Goal: Transaction & Acquisition: Purchase product/service

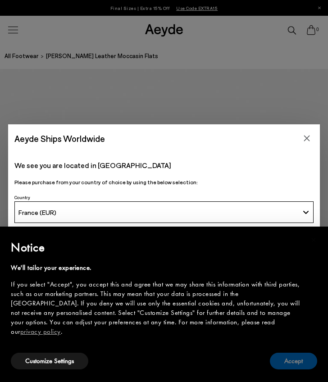
click at [281, 360] on button "Accept" at bounding box center [293, 361] width 47 height 17
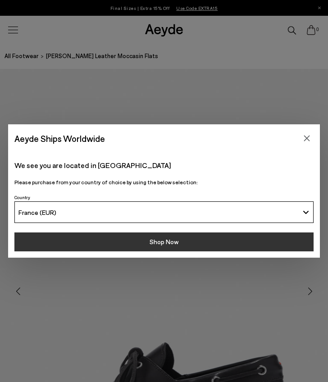
click at [218, 249] on button "Shop Now" at bounding box center [163, 242] width 299 height 19
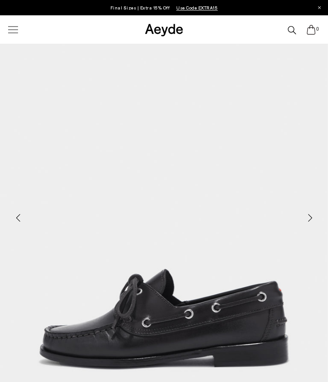
scroll to position [230, 0]
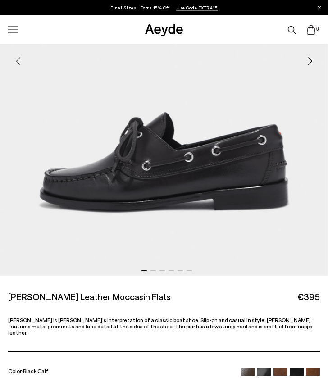
click at [151, 270] on img "1 / 6" at bounding box center [164, 58] width 328 height 438
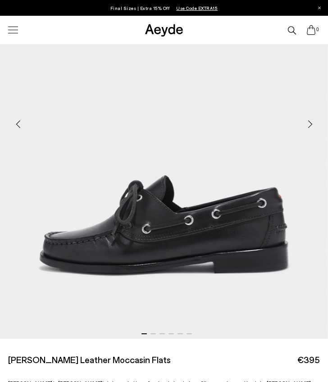
scroll to position [165, 0]
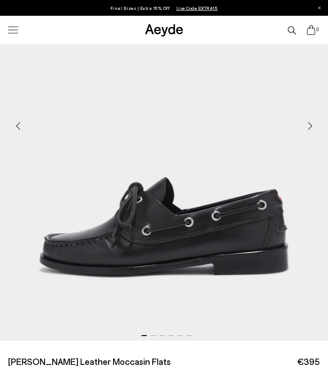
click at [306, 124] on div "Next slide" at bounding box center [310, 125] width 27 height 27
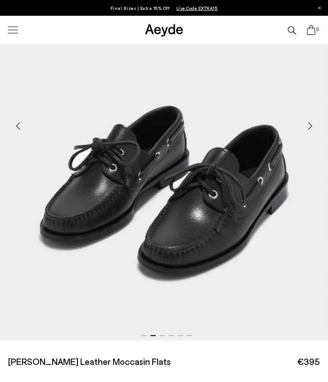
click at [306, 124] on div "Next slide" at bounding box center [310, 125] width 27 height 27
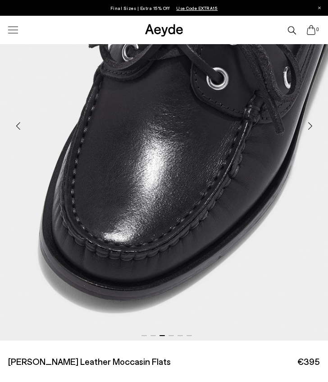
click at [306, 124] on div "Next slide" at bounding box center [310, 125] width 27 height 27
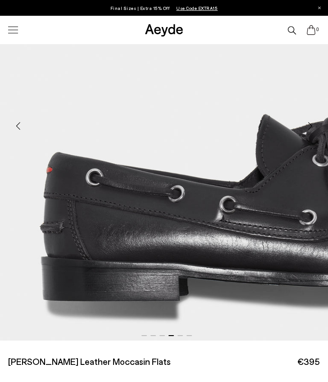
click at [308, 126] on div "Next slide" at bounding box center [310, 125] width 27 height 27
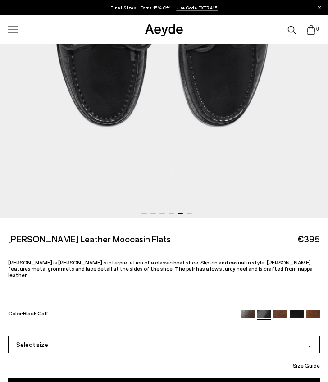
scroll to position [288, 0]
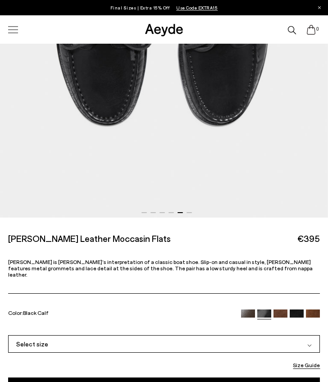
click at [283, 310] on img at bounding box center [281, 317] width 14 height 14
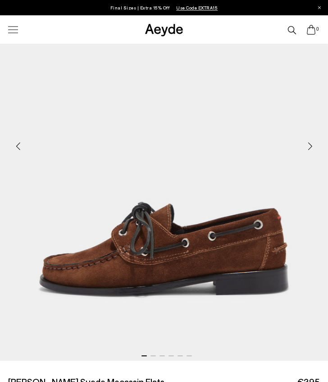
scroll to position [237, 0]
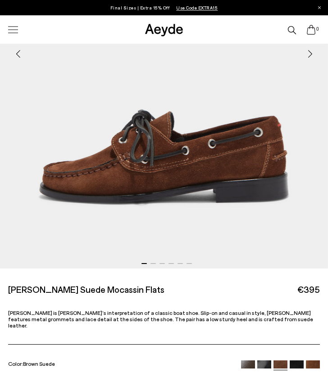
click at [245, 361] on img at bounding box center [248, 368] width 14 height 14
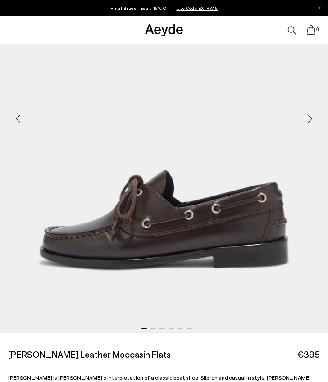
scroll to position [172, 0]
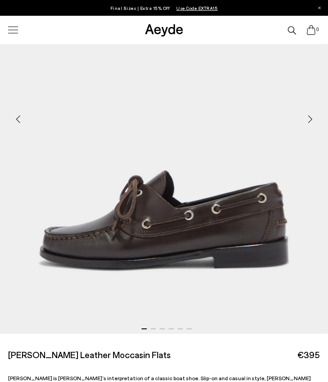
click at [308, 118] on div "Next slide" at bounding box center [310, 118] width 27 height 27
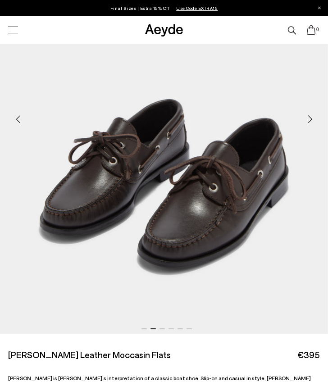
click at [308, 118] on div "Next slide" at bounding box center [310, 118] width 27 height 27
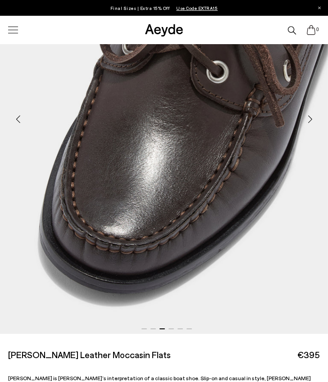
click at [308, 118] on div "Next slide" at bounding box center [310, 118] width 27 height 27
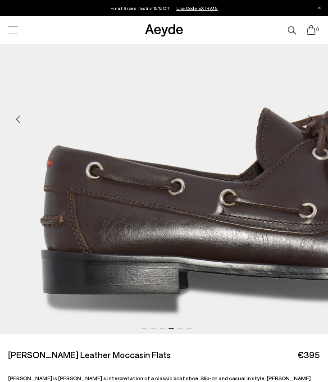
click at [308, 118] on div "Next slide" at bounding box center [310, 118] width 27 height 27
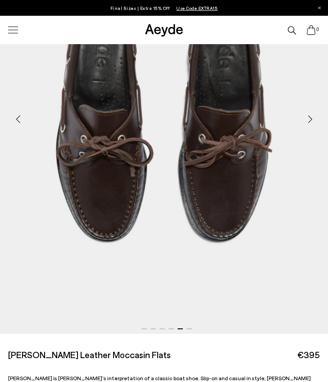
click at [308, 118] on div "Next slide" at bounding box center [310, 118] width 27 height 27
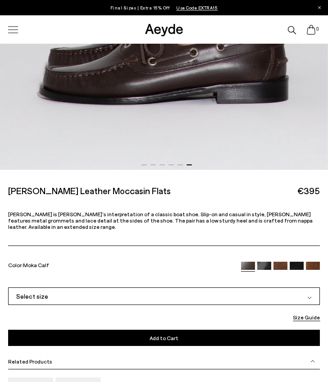
scroll to position [408, 0]
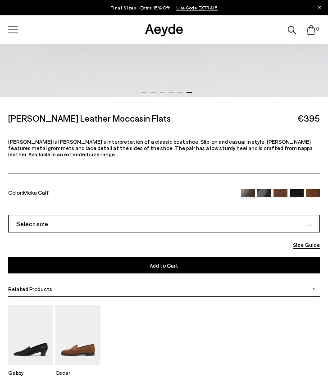
click at [178, 218] on div "Select size" at bounding box center [164, 224] width 312 height 18
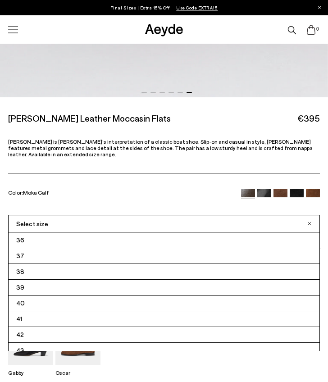
click at [66, 280] on li "39" at bounding box center [164, 288] width 311 height 16
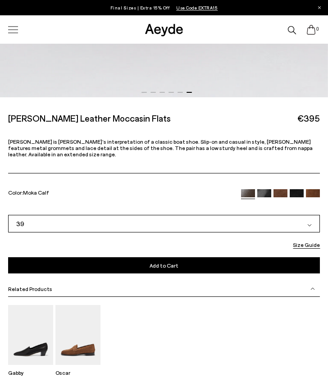
click at [91, 259] on button "Add to Cart Select a Size First" at bounding box center [164, 266] width 312 height 16
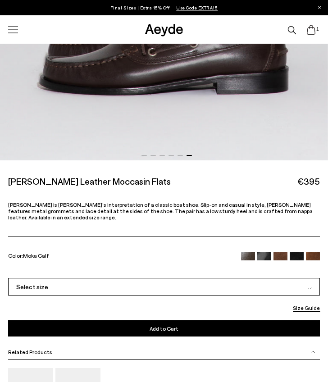
scroll to position [404, 0]
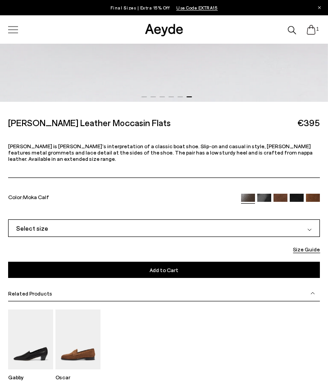
click at [125, 222] on div "Select size" at bounding box center [164, 229] width 312 height 18
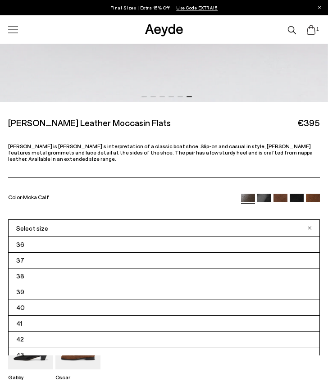
click at [312, 30] on icon at bounding box center [311, 30] width 10 height 10
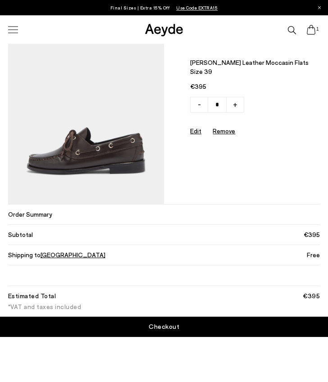
scroll to position [78, 0]
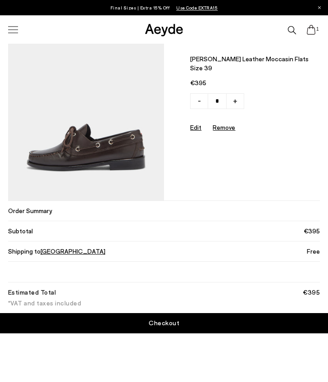
click at [100, 322] on link "Checkout" at bounding box center [164, 324] width 328 height 20
